Goal: Find specific page/section: Find specific page/section

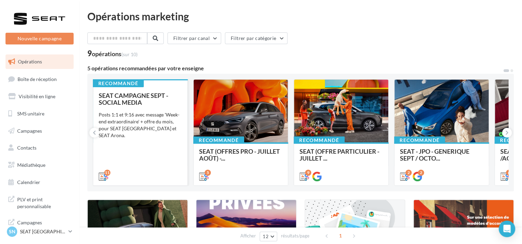
click at [135, 131] on div "Posts 1:1 et 9:16 avec message 'Week-end extraordinaire' + offre du mois, pour …" at bounding box center [140, 125] width 83 height 28
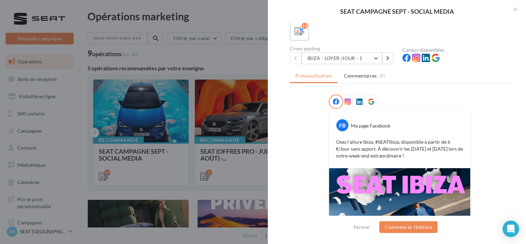
scroll to position [138, 0]
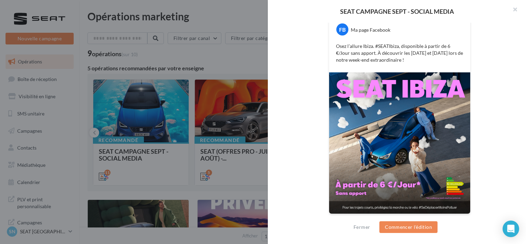
click at [187, 193] on div at bounding box center [263, 122] width 526 height 244
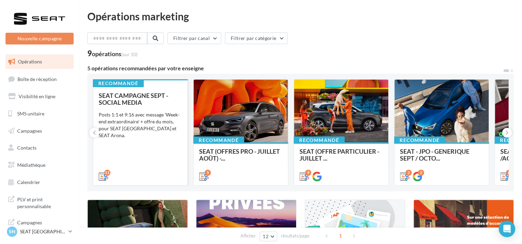
click at [128, 124] on div "Posts 1:1 et 9:16 avec message 'Week-end extraordinaire' + offre du mois, pour …" at bounding box center [140, 125] width 83 height 28
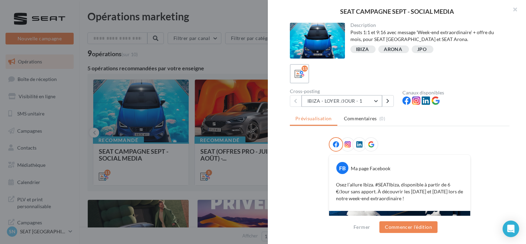
click at [324, 103] on button "IBIZA - LOYER /JOUR - 1" at bounding box center [341, 101] width 81 height 12
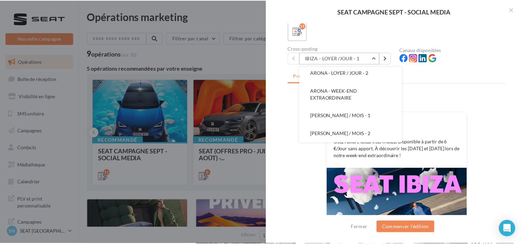
scroll to position [43, 0]
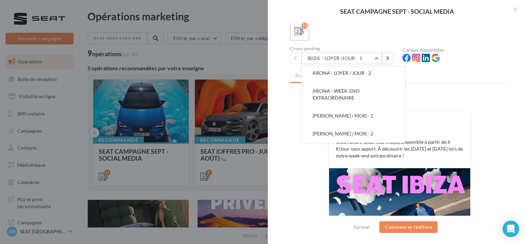
click at [176, 192] on div at bounding box center [263, 122] width 526 height 244
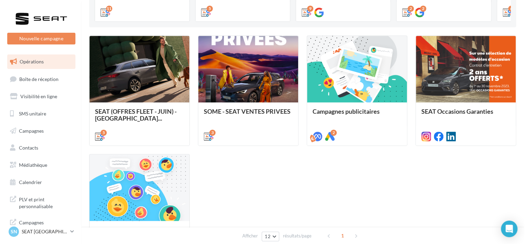
scroll to position [146, 0]
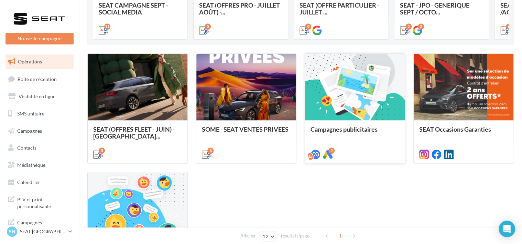
click at [342, 130] on span "Campagnes publicitaires" at bounding box center [344, 129] width 67 height 8
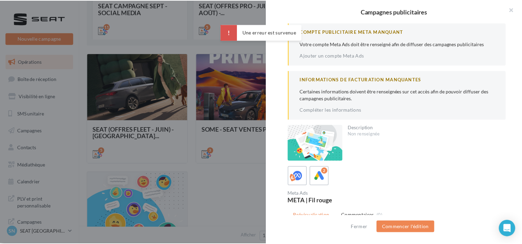
scroll to position [111, 0]
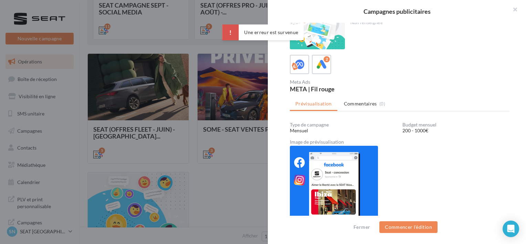
click at [234, 194] on div at bounding box center [263, 122] width 526 height 244
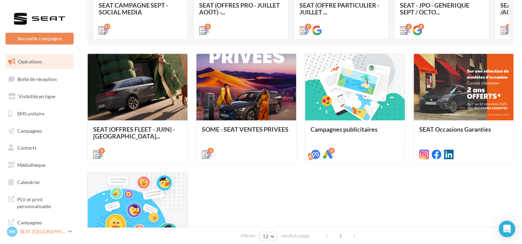
click at [47, 232] on p "SEAT [GEOGRAPHIC_DATA]" at bounding box center [43, 231] width 46 height 7
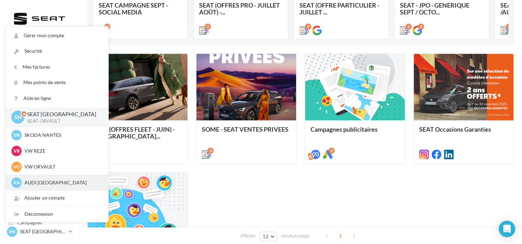
scroll to position [16, 0]
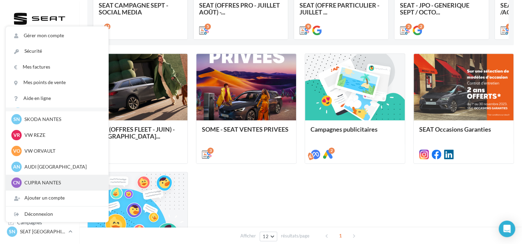
click at [46, 180] on p "CUPRA NANTES" at bounding box center [62, 182] width 76 height 7
